Goal: Task Accomplishment & Management: Use online tool/utility

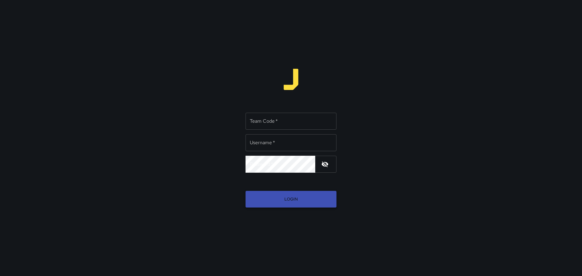
type input "*****"
click at [292, 200] on button "Login" at bounding box center [291, 199] width 91 height 17
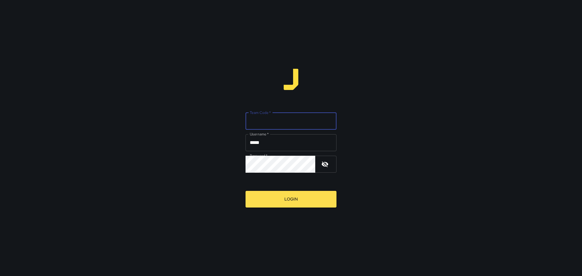
click at [257, 113] on label "Team Code   *" at bounding box center [260, 112] width 21 height 5
click at [257, 113] on input "Team Code   *" at bounding box center [291, 121] width 91 height 17
click at [288, 125] on input "Team Code   *" at bounding box center [291, 121] width 91 height 17
type input "****"
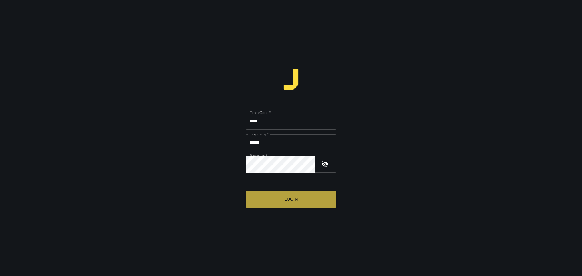
click at [297, 198] on button "Login" at bounding box center [291, 199] width 91 height 17
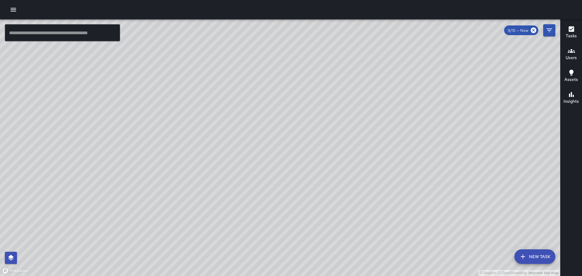
drag, startPoint x: 489, startPoint y: 162, endPoint x: 427, endPoint y: 147, distance: 63.5
click at [431, 148] on div "© Mapbox © OpenStreetMap Improve this map" at bounding box center [280, 147] width 561 height 257
drag, startPoint x: 63, startPoint y: 119, endPoint x: 137, endPoint y: 143, distance: 77.5
click at [130, 141] on div "© Mapbox © OpenStreetMap Improve this map" at bounding box center [280, 147] width 561 height 257
click at [105, 149] on div "© Mapbox © OpenStreetMap Improve this map" at bounding box center [280, 147] width 561 height 257
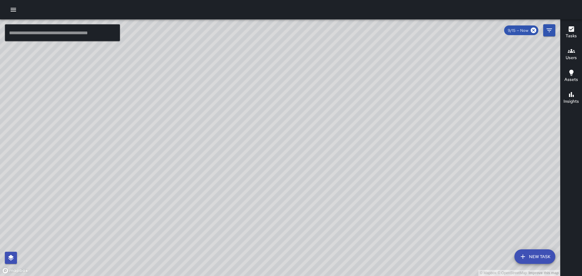
drag, startPoint x: 354, startPoint y: 217, endPoint x: 315, endPoint y: 140, distance: 86.5
click at [324, 147] on div "© Mapbox © OpenStreetMap Improve this map" at bounding box center [280, 147] width 561 height 257
drag, startPoint x: 292, startPoint y: 219, endPoint x: 294, endPoint y: 165, distance: 54.0
click at [294, 165] on div "© Mapbox © OpenStreetMap Improve this map" at bounding box center [280, 147] width 561 height 257
drag, startPoint x: 230, startPoint y: 187, endPoint x: 244, endPoint y: 204, distance: 21.8
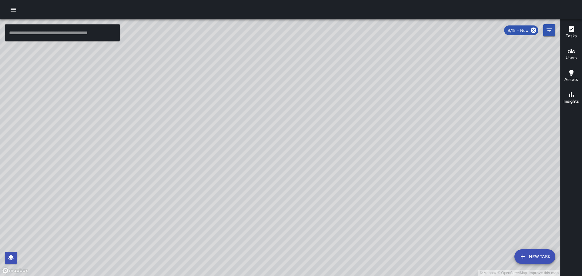
click at [244, 204] on div "© Mapbox © OpenStreetMap Improve this map" at bounding box center [280, 147] width 561 height 257
drag, startPoint x: 272, startPoint y: 145, endPoint x: 336, endPoint y: 147, distance: 64.6
click at [337, 147] on div "© Mapbox © OpenStreetMap Improve this map" at bounding box center [280, 147] width 561 height 257
drag, startPoint x: 496, startPoint y: 182, endPoint x: 412, endPoint y: 163, distance: 86.1
click at [412, 163] on div "© Mapbox © OpenStreetMap Improve this map" at bounding box center [280, 147] width 561 height 257
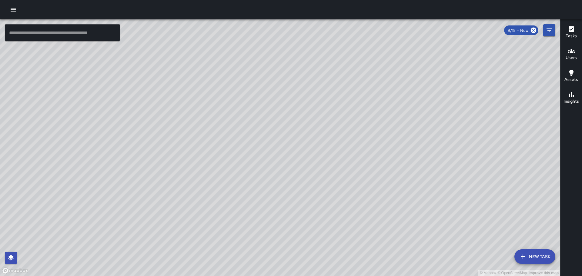
drag, startPoint x: 412, startPoint y: 159, endPoint x: 381, endPoint y: 126, distance: 46.1
click at [375, 120] on div "© Mapbox © OpenStreetMap Improve this map" at bounding box center [280, 147] width 561 height 257
drag, startPoint x: 427, startPoint y: 188, endPoint x: 359, endPoint y: 120, distance: 96.5
click at [360, 122] on div "© Mapbox © OpenStreetMap Improve this map" at bounding box center [280, 147] width 561 height 257
drag, startPoint x: 456, startPoint y: 177, endPoint x: 287, endPoint y: 60, distance: 205.9
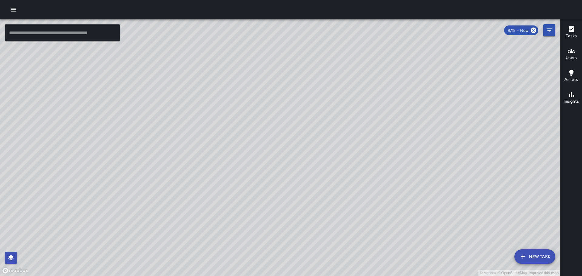
click at [287, 60] on div "© Mapbox © OpenStreetMap Improve this map" at bounding box center [280, 147] width 561 height 257
drag, startPoint x: 453, startPoint y: 111, endPoint x: 361, endPoint y: 167, distance: 107.7
click at [361, 167] on div "© Mapbox © OpenStreetMap Improve this map" at bounding box center [280, 147] width 561 height 257
drag, startPoint x: 280, startPoint y: 134, endPoint x: 292, endPoint y: 141, distance: 13.6
click at [295, 159] on div "© Mapbox © OpenStreetMap Improve this map" at bounding box center [280, 147] width 561 height 257
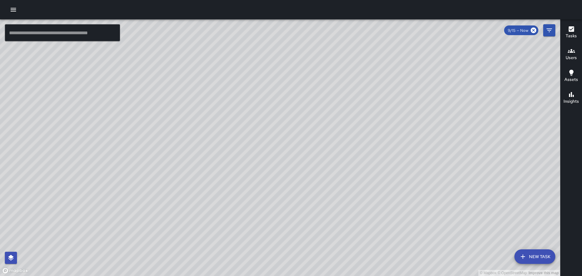
drag, startPoint x: 290, startPoint y: 112, endPoint x: 302, endPoint y: 170, distance: 58.9
click at [303, 176] on div "© Mapbox © OpenStreetMap Improve this map" at bounding box center [280, 147] width 561 height 257
drag, startPoint x: 256, startPoint y: 130, endPoint x: 308, endPoint y: 187, distance: 76.9
click at [309, 191] on div "© Mapbox © OpenStreetMap Improve this map" at bounding box center [280, 147] width 561 height 257
drag, startPoint x: 300, startPoint y: 154, endPoint x: 341, endPoint y: 85, distance: 80.1
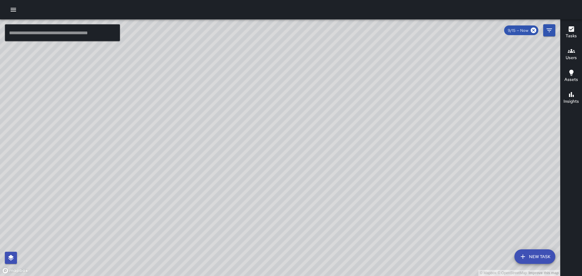
click at [339, 88] on div "© Mapbox © OpenStreetMap Improve this map" at bounding box center [280, 147] width 561 height 257
drag, startPoint x: 109, startPoint y: 219, endPoint x: 179, endPoint y: 123, distance: 118.8
click at [175, 128] on div "© Mapbox © OpenStreetMap Improve this map" at bounding box center [280, 147] width 561 height 257
drag, startPoint x: 185, startPoint y: 133, endPoint x: 203, endPoint y: 196, distance: 65.3
click at [203, 196] on div "© Mapbox © OpenStreetMap Improve this map" at bounding box center [280, 147] width 561 height 257
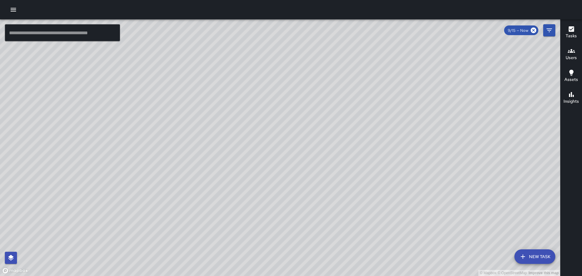
drag, startPoint x: 240, startPoint y: 193, endPoint x: 248, endPoint y: 113, distance: 80.1
click at [247, 114] on div "© Mapbox © OpenStreetMap Improve this map" at bounding box center [280, 147] width 561 height 257
drag, startPoint x: 254, startPoint y: 125, endPoint x: 254, endPoint y: 170, distance: 45.2
click at [254, 170] on div "© Mapbox © OpenStreetMap Improve this map" at bounding box center [280, 147] width 561 height 257
drag, startPoint x: 216, startPoint y: 138, endPoint x: 230, endPoint y: 177, distance: 41.2
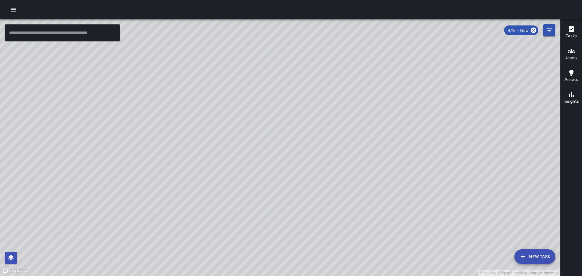
click at [236, 184] on div "© Mapbox © OpenStreetMap Improve this map" at bounding box center [280, 147] width 561 height 257
drag, startPoint x: 144, startPoint y: 205, endPoint x: 186, endPoint y: 203, distance: 41.9
click at [186, 223] on div "© Mapbox © OpenStreetMap Improve this map" at bounding box center [280, 147] width 561 height 257
drag, startPoint x: 204, startPoint y: 112, endPoint x: 219, endPoint y: 130, distance: 23.6
click at [214, 169] on div "© Mapbox © OpenStreetMap Improve this map" at bounding box center [280, 147] width 561 height 257
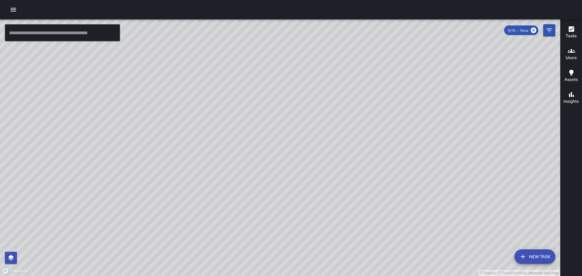
drag, startPoint x: 227, startPoint y: 112, endPoint x: 257, endPoint y: 95, distance: 33.9
click at [242, 160] on div "© Mapbox © OpenStreetMap Improve this map" at bounding box center [280, 147] width 561 height 257
drag, startPoint x: 402, startPoint y: 101, endPoint x: 406, endPoint y: 175, distance: 74.4
click at [406, 175] on div "© Mapbox © OpenStreetMap Improve this map" at bounding box center [280, 147] width 561 height 257
drag, startPoint x: 375, startPoint y: 195, endPoint x: 300, endPoint y: 30, distance: 181.2
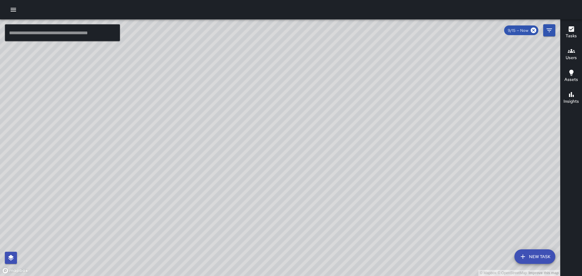
click at [300, 31] on div "© Mapbox © OpenStreetMap Improve this map" at bounding box center [280, 147] width 561 height 257
drag, startPoint x: 184, startPoint y: 121, endPoint x: 284, endPoint y: 124, distance: 99.5
click at [284, 124] on div "© Mapbox © OpenStreetMap Improve this map" at bounding box center [280, 147] width 561 height 257
drag, startPoint x: 150, startPoint y: 125, endPoint x: 450, endPoint y: 46, distance: 310.7
click at [437, 49] on div "© Mapbox © OpenStreetMap Improve this map" at bounding box center [280, 147] width 561 height 257
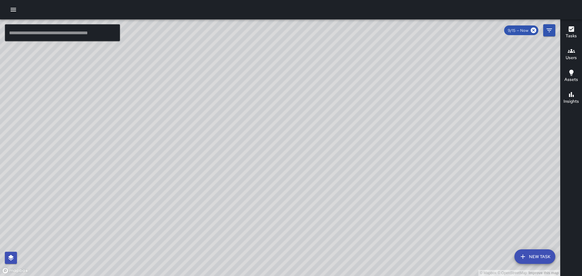
drag, startPoint x: 354, startPoint y: 139, endPoint x: 267, endPoint y: 202, distance: 106.9
click at [275, 203] on div "© Mapbox © OpenStreetMap Improve this map" at bounding box center [280, 147] width 561 height 257
drag, startPoint x: 377, startPoint y: 88, endPoint x: 375, endPoint y: 113, distance: 25.0
click at [374, 138] on div "© Mapbox © OpenStreetMap Improve this map" at bounding box center [280, 147] width 561 height 257
drag, startPoint x: 364, startPoint y: 123, endPoint x: 348, endPoint y: 135, distance: 20.0
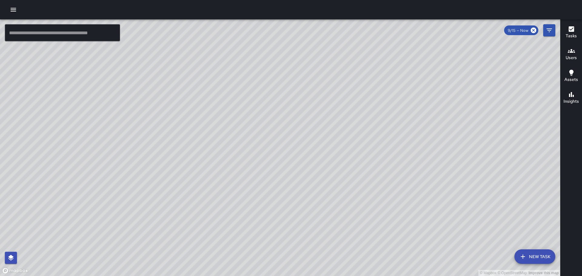
click at [355, 135] on div "© Mapbox © OpenStreetMap Improve this map" at bounding box center [280, 147] width 561 height 257
drag, startPoint x: 241, startPoint y: 109, endPoint x: 295, endPoint y: 110, distance: 53.1
click at [294, 110] on div "© Mapbox © OpenStreetMap Improve this map" at bounding box center [280, 147] width 561 height 257
drag, startPoint x: 239, startPoint y: 121, endPoint x: 307, endPoint y: 125, distance: 67.4
click at [307, 125] on div "© Mapbox © OpenStreetMap Improve this map" at bounding box center [280, 147] width 561 height 257
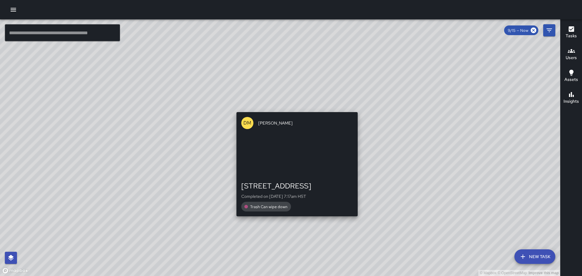
drag, startPoint x: 168, startPoint y: 108, endPoint x: 366, endPoint y: 105, distance: 197.8
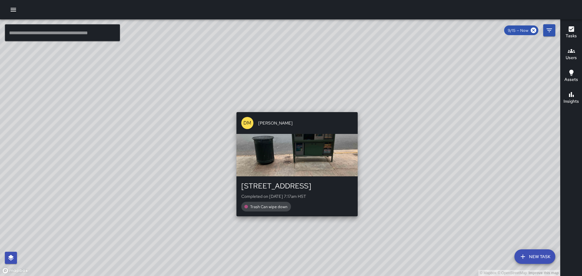
click at [369, 103] on div "© Mapbox © OpenStreetMap Improve this map DM [PERSON_NAME] [STREET_ADDRESS] Com…" at bounding box center [280, 147] width 561 height 257
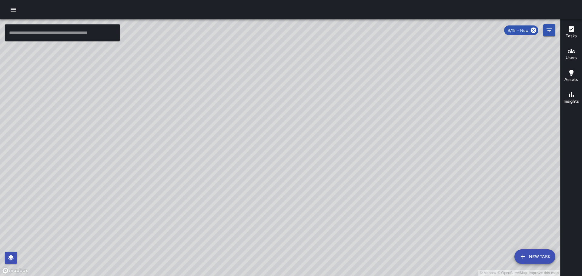
drag, startPoint x: 228, startPoint y: 117, endPoint x: 348, endPoint y: 143, distance: 122.2
click at [351, 146] on div "© Mapbox © OpenStreetMap Improve this map" at bounding box center [280, 147] width 561 height 257
drag, startPoint x: 171, startPoint y: 157, endPoint x: 235, endPoint y: 123, distance: 72.4
click at [229, 128] on div "© Mapbox © OpenStreetMap Improve this map" at bounding box center [280, 147] width 561 height 257
drag, startPoint x: 253, startPoint y: 175, endPoint x: 308, endPoint y: 34, distance: 151.3
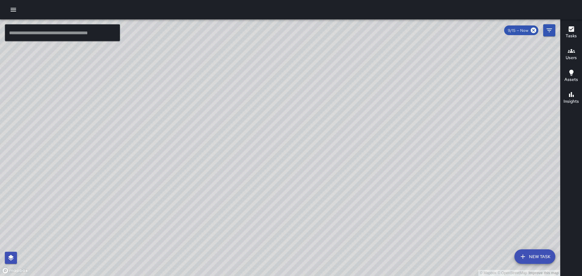
click at [308, 38] on div "© Mapbox © OpenStreetMap Improve this map" at bounding box center [280, 147] width 561 height 257
drag, startPoint x: 275, startPoint y: 90, endPoint x: 250, endPoint y: 139, distance: 54.9
click at [250, 140] on div "© Mapbox © OpenStreetMap Improve this map" at bounding box center [280, 147] width 561 height 257
drag, startPoint x: 287, startPoint y: 111, endPoint x: 284, endPoint y: 123, distance: 12.5
click at [278, 133] on div "© Mapbox © OpenStreetMap Improve this map" at bounding box center [280, 147] width 561 height 257
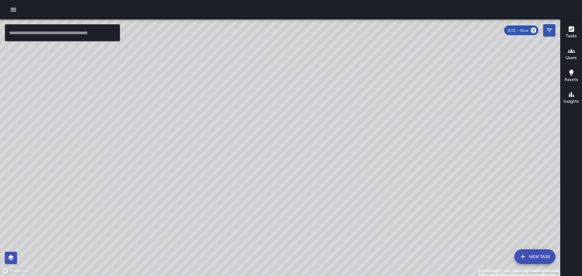
drag, startPoint x: 328, startPoint y: 124, endPoint x: 308, endPoint y: 185, distance: 64.7
click at [308, 185] on div "© Mapbox © OpenStreetMap Improve this map" at bounding box center [280, 147] width 561 height 257
drag, startPoint x: 390, startPoint y: 105, endPoint x: 354, endPoint y: 142, distance: 51.7
click at [347, 156] on div "© Mapbox © OpenStreetMap Improve this map" at bounding box center [280, 147] width 561 height 257
drag, startPoint x: 371, startPoint y: 135, endPoint x: 372, endPoint y: 148, distance: 13.5
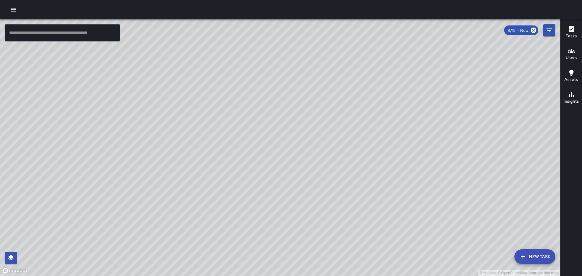
click at [376, 168] on div "© Mapbox © OpenStreetMap Improve this map" at bounding box center [280, 147] width 561 height 257
drag, startPoint x: 429, startPoint y: 183, endPoint x: 324, endPoint y: 72, distance: 153.4
click at [324, 72] on div "© Mapbox © OpenStreetMap Improve this map" at bounding box center [280, 147] width 561 height 257
drag, startPoint x: 207, startPoint y: 133, endPoint x: 261, endPoint y: 202, distance: 88.0
click at [262, 208] on div "© Mapbox © OpenStreetMap Improve this map" at bounding box center [280, 147] width 561 height 257
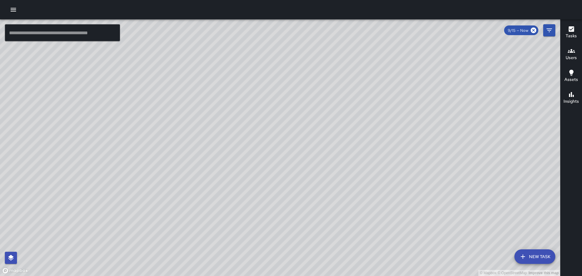
drag, startPoint x: 208, startPoint y: 131, endPoint x: 226, endPoint y: 162, distance: 35.2
click at [231, 176] on div "© Mapbox © OpenStreetMap Improve this map" at bounding box center [280, 147] width 561 height 257
drag, startPoint x: 274, startPoint y: 116, endPoint x: 223, endPoint y: 126, distance: 51.8
click at [296, 153] on div "© Mapbox © OpenStreetMap Improve this map" at bounding box center [280, 147] width 561 height 257
drag, startPoint x: 125, startPoint y: 148, endPoint x: 194, endPoint y: 129, distance: 72.0
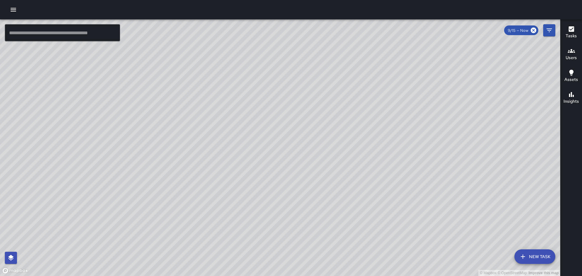
click at [192, 129] on div "© Mapbox © OpenStreetMap Improve this map" at bounding box center [280, 147] width 561 height 257
drag, startPoint x: 150, startPoint y: 134, endPoint x: 211, endPoint y: 115, distance: 64.4
click at [205, 117] on div "© Mapbox © OpenStreetMap Improve this map" at bounding box center [280, 147] width 561 height 257
drag, startPoint x: 147, startPoint y: 116, endPoint x: 195, endPoint y: 97, distance: 51.4
click at [183, 102] on div "© Mapbox © OpenStreetMap Improve this map" at bounding box center [280, 147] width 561 height 257
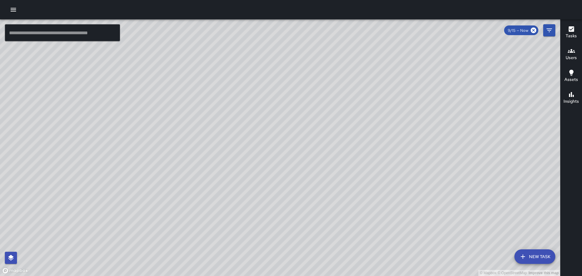
drag, startPoint x: 197, startPoint y: 105, endPoint x: 213, endPoint y: 95, distance: 18.1
click at [213, 95] on div "© Mapbox © OpenStreetMap Improve this map" at bounding box center [280, 147] width 561 height 257
